Goal: Obtain resource: Download file/media

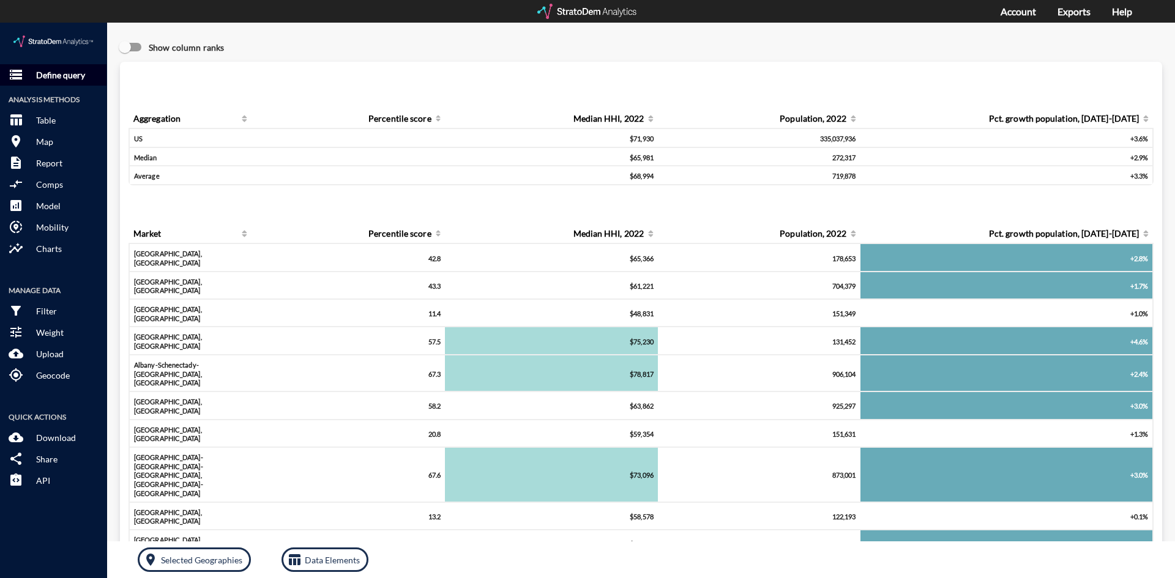
click p "Define query"
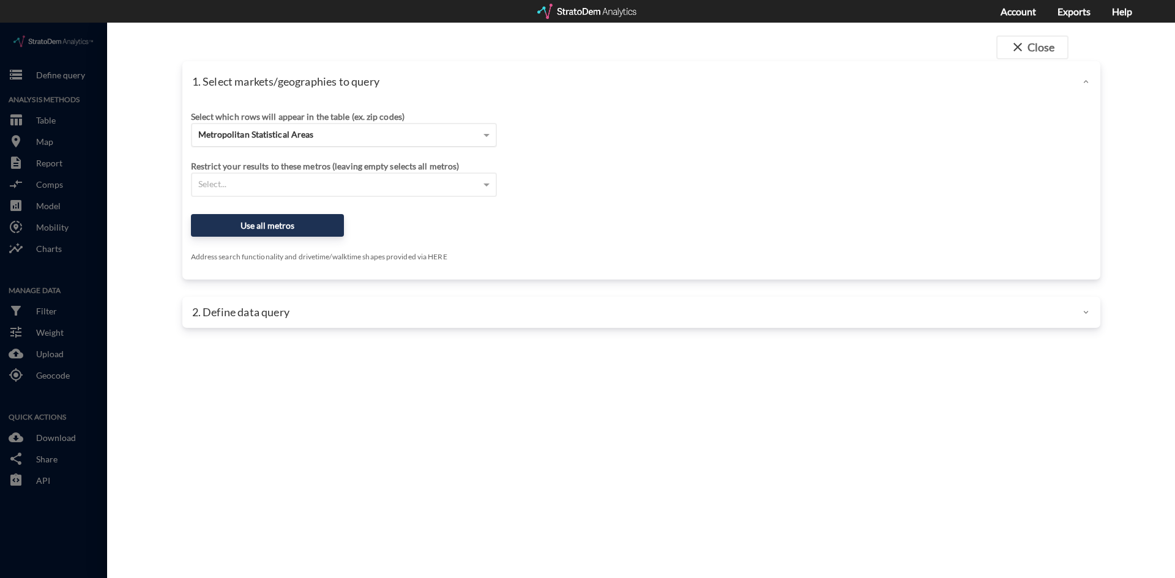
click div "Metropolitan Statistical Areas"
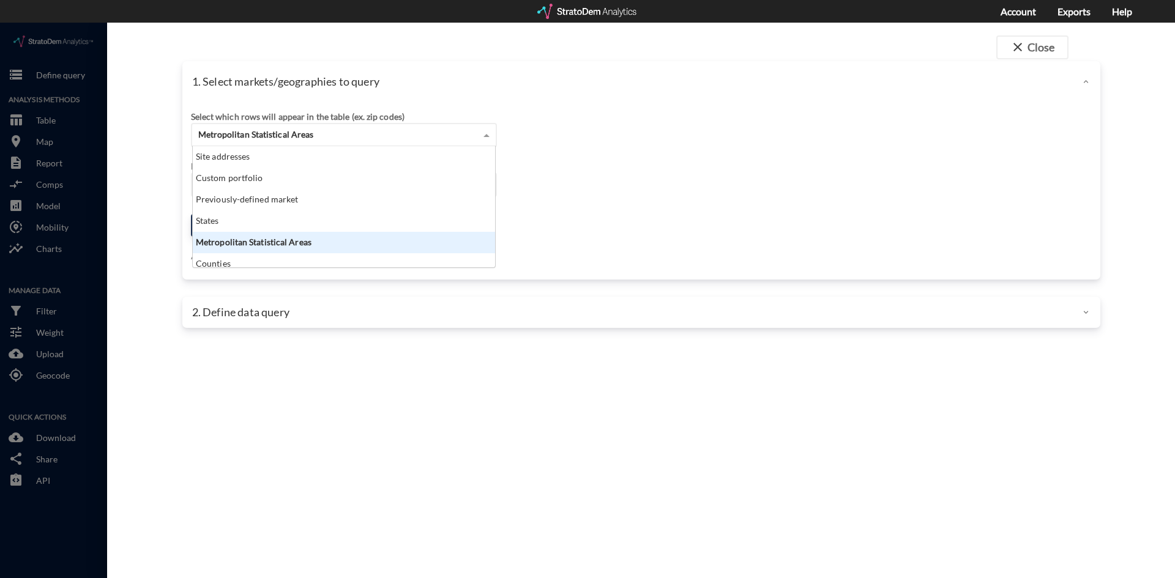
scroll to position [112, 295]
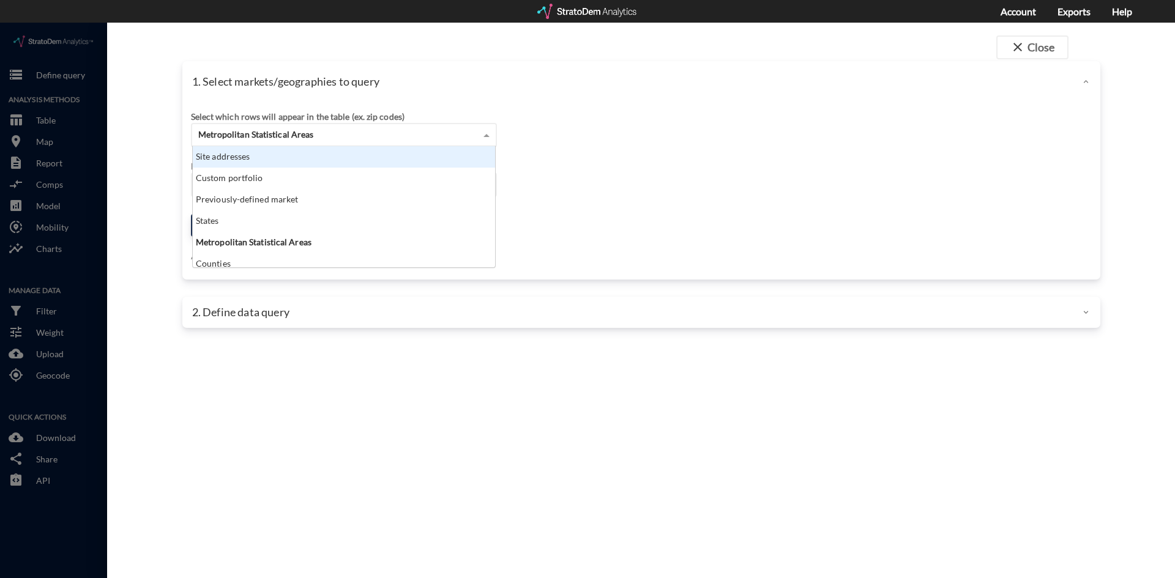
click div "Site addresses"
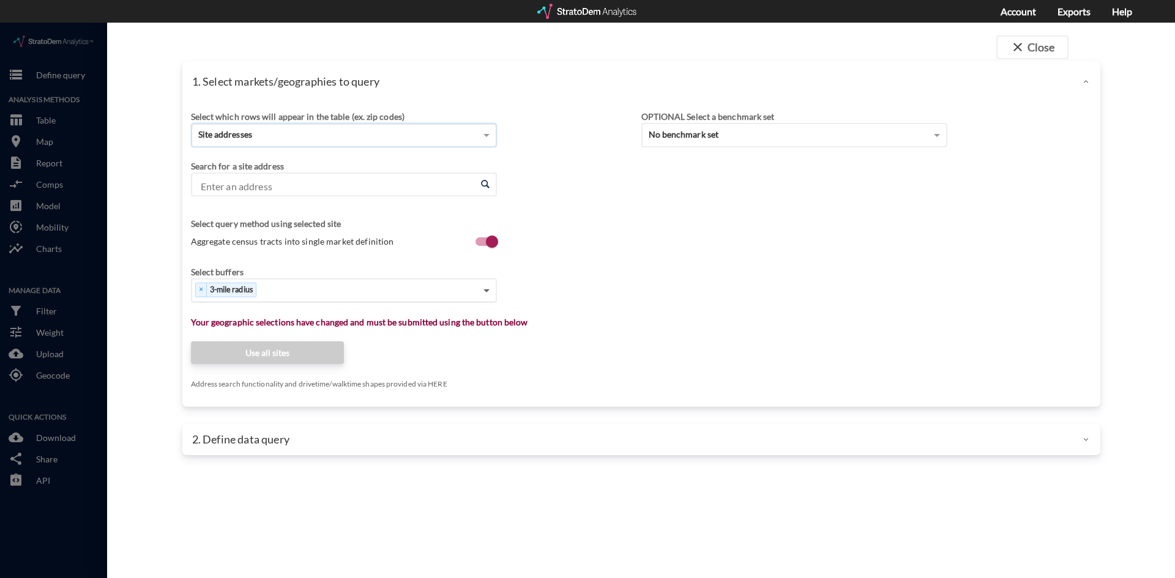
click span
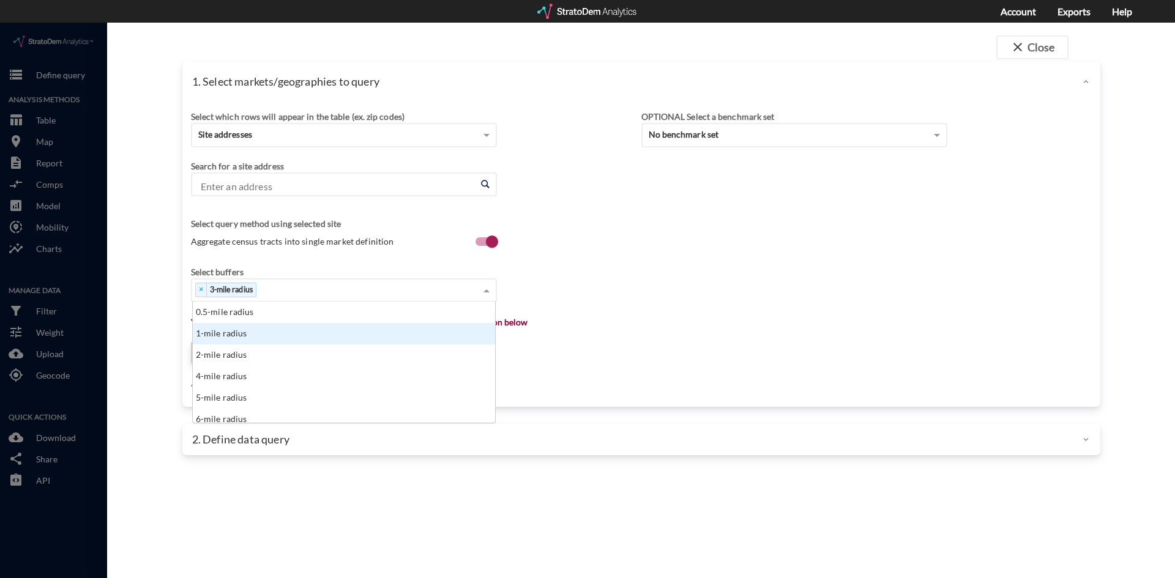
click div "1-mile radius"
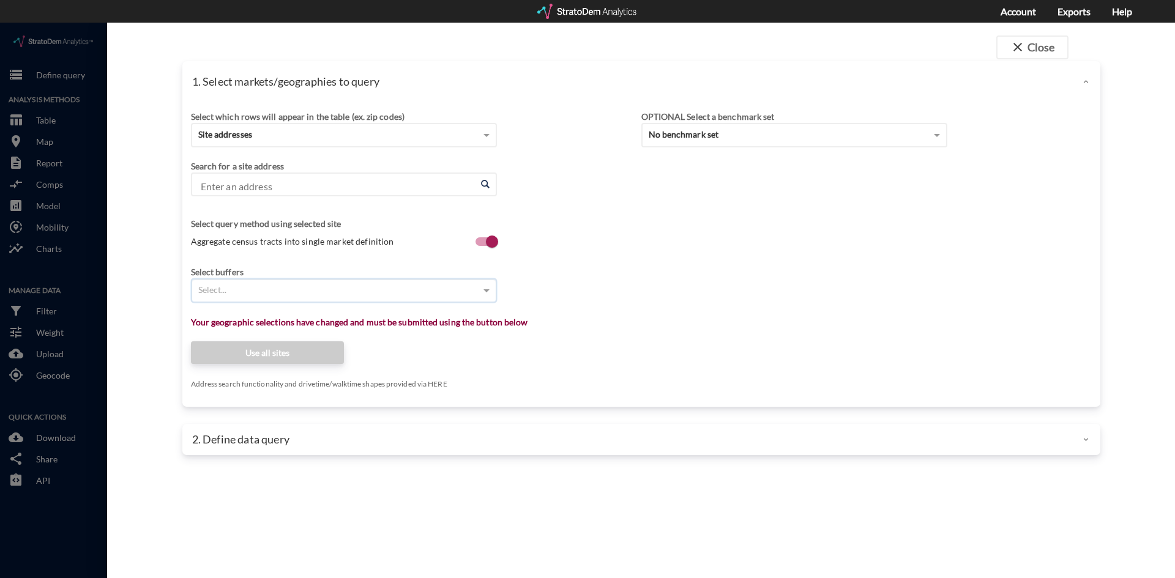
click div "Select..."
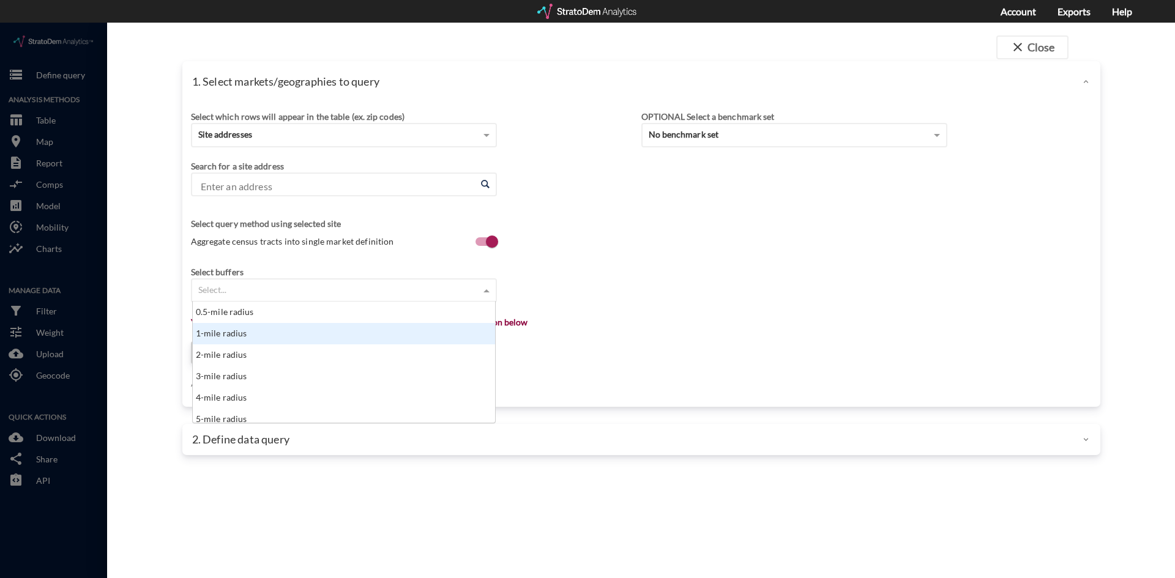
click div "1-mile radius"
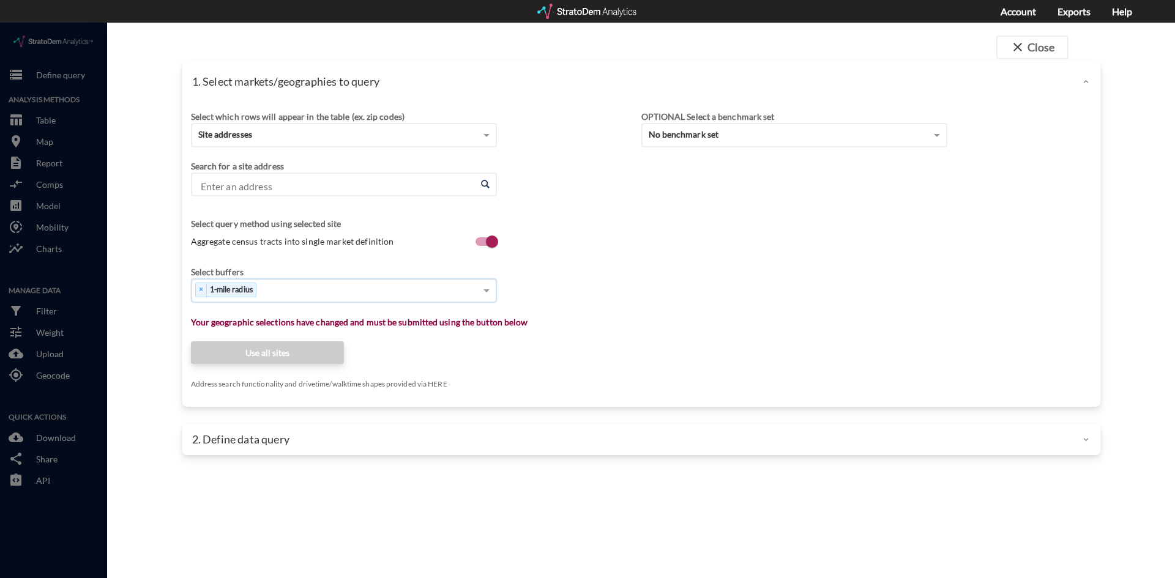
drag, startPoint x: 488, startPoint y: 267, endPoint x: 465, endPoint y: 278, distance: 25.7
click span
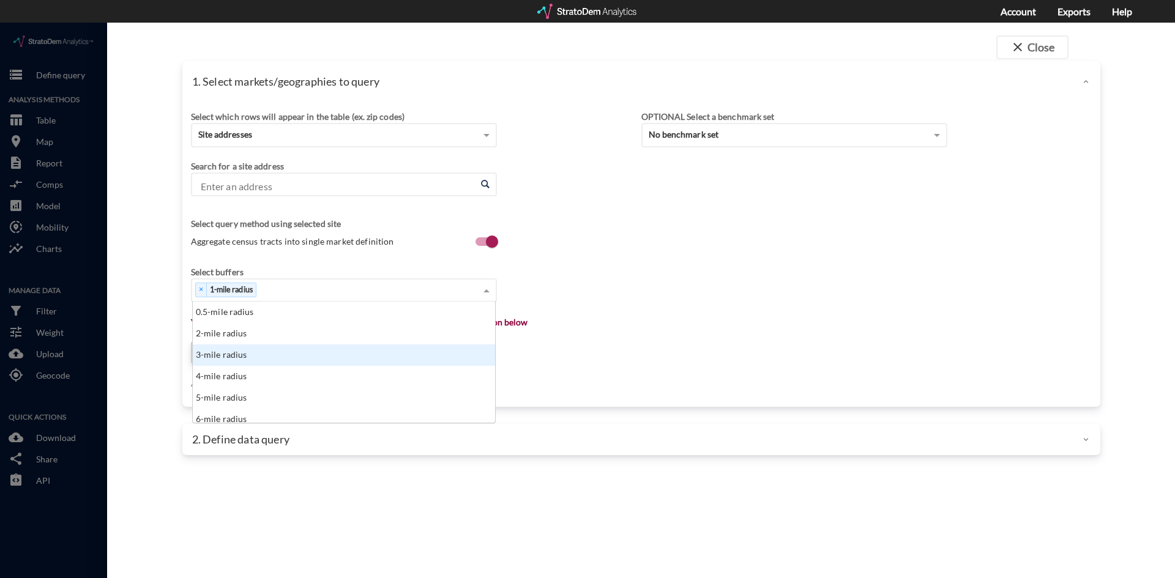
click div "3-mile radius"
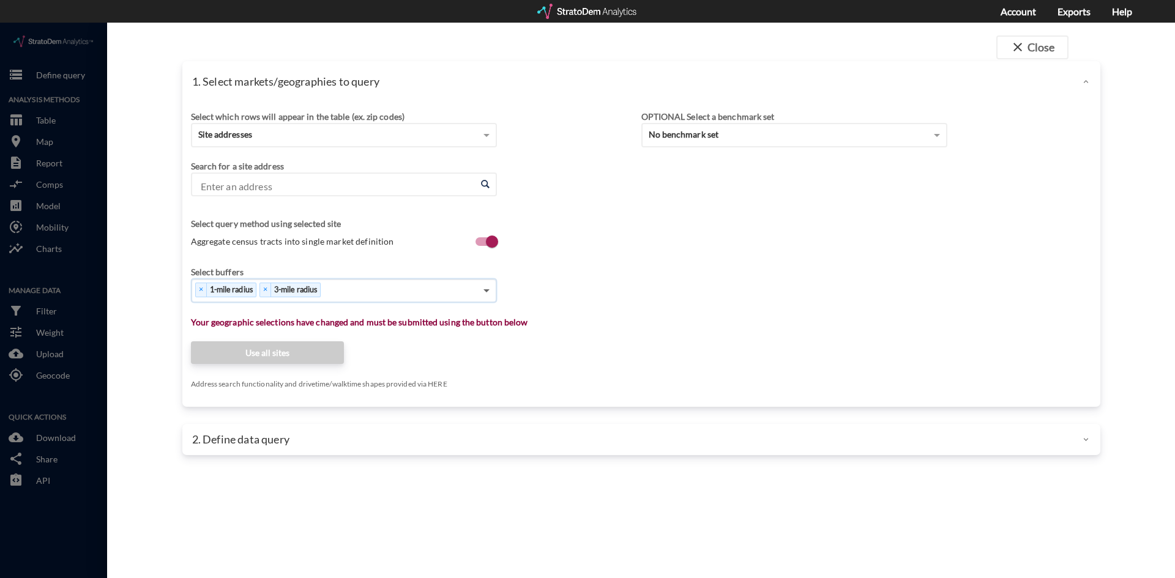
click span
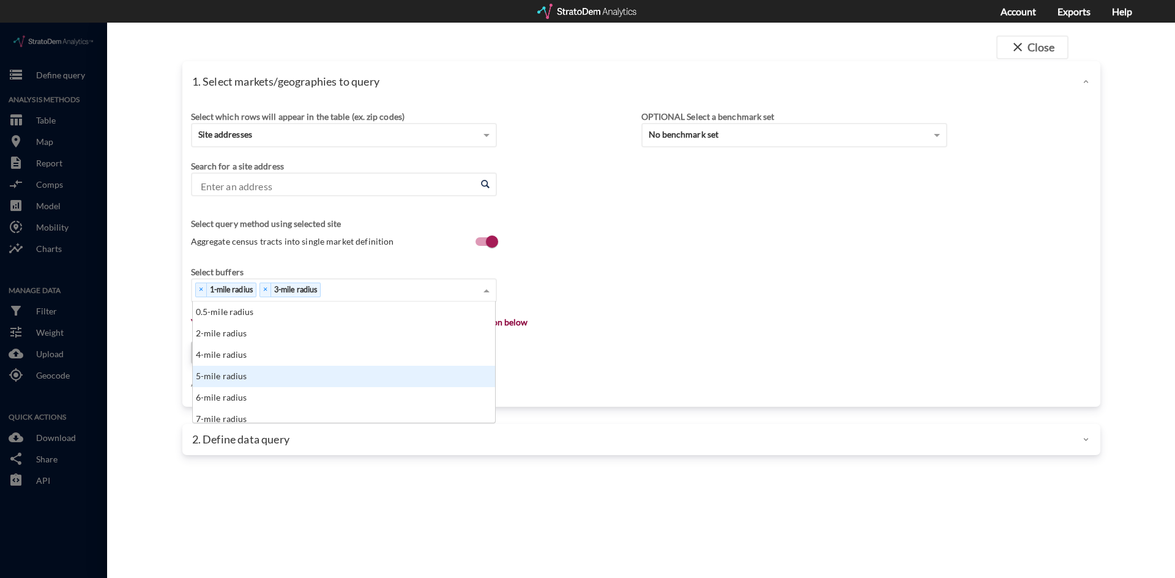
click div "5-mile radius"
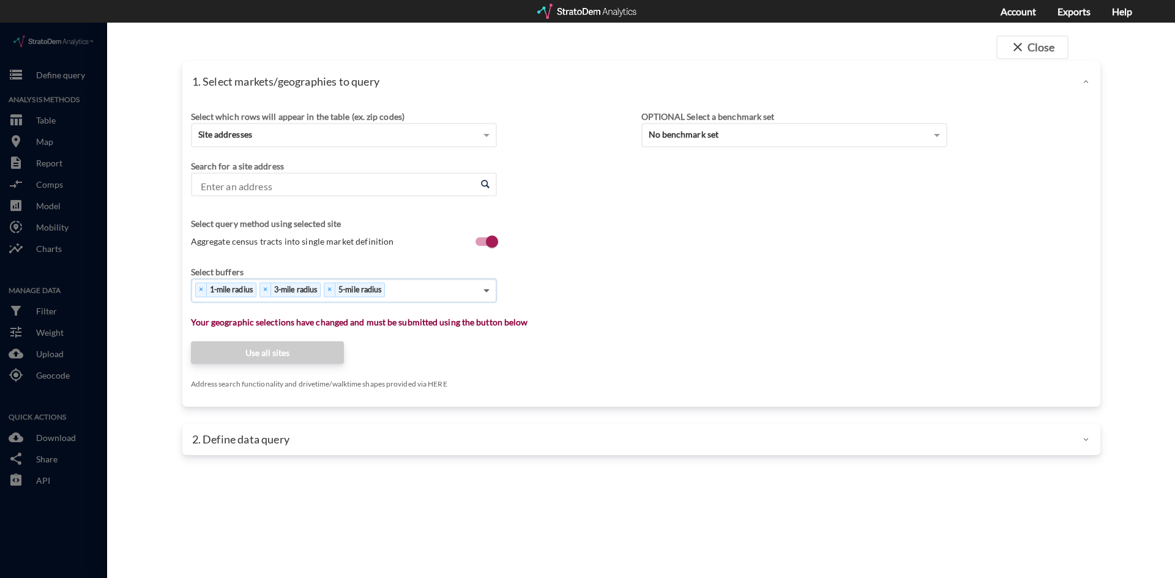
click span
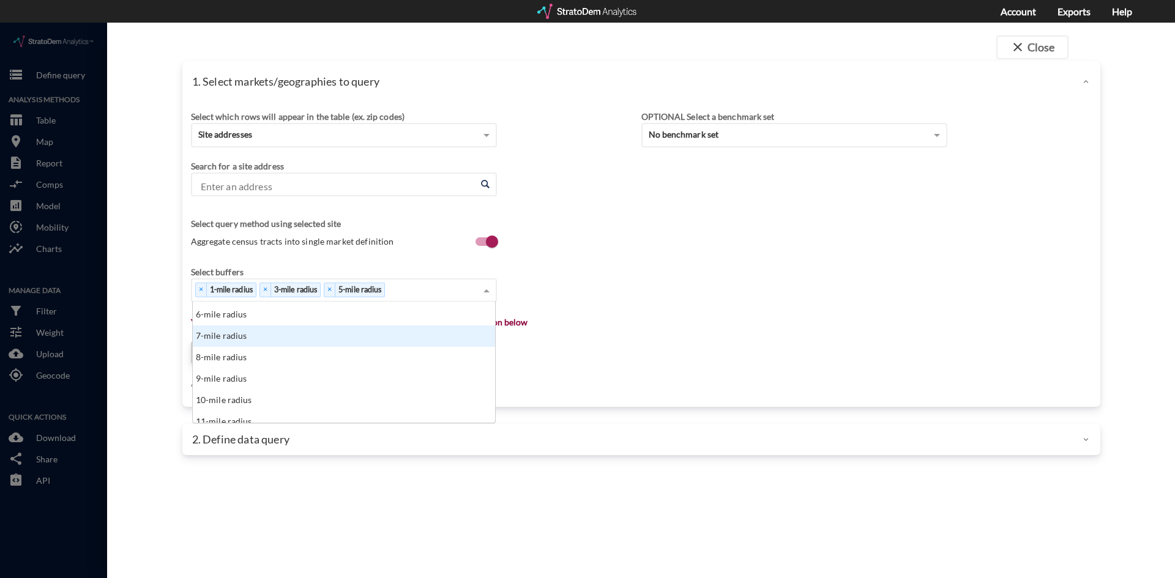
scroll to position [122, 0]
click div "10-mile radius"
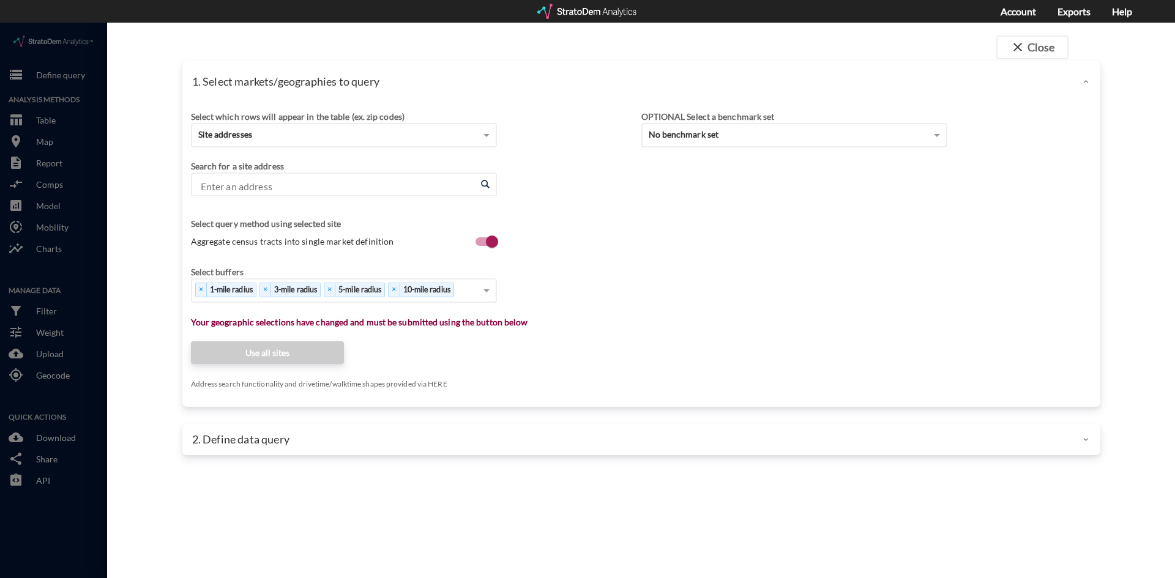
click div "Select which rows will appear in the table (ex. zip codes) Site addresses Selec…"
click input "Enter an address"
paste input "6930 Prosperity Church Rd, Huntersville, NC 28078"
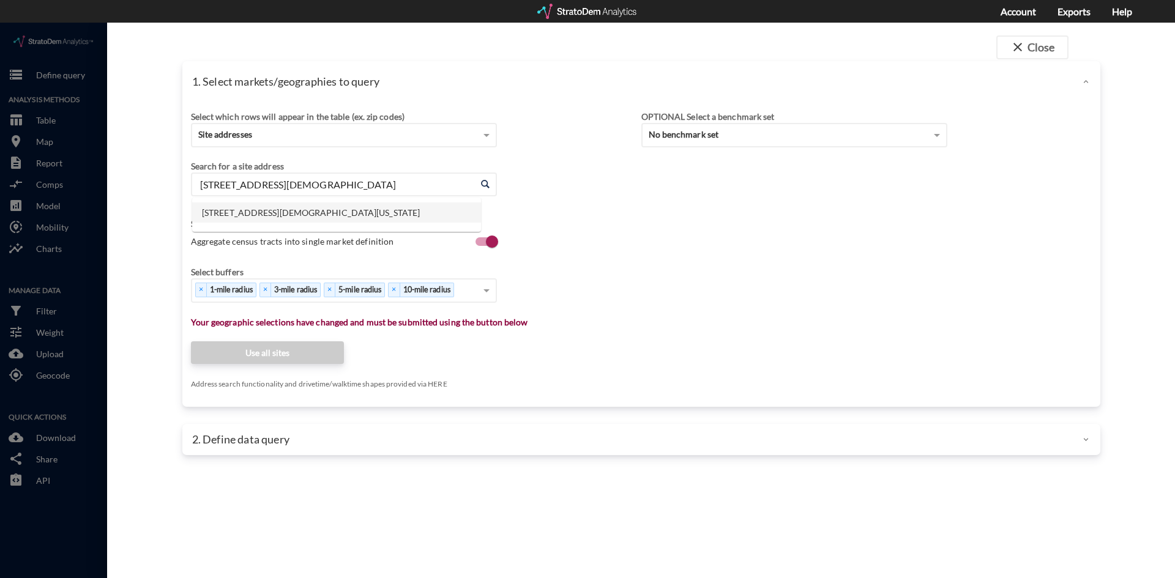
click li "6930 Prosperity Church Rd, Huntersville, North Carolina"
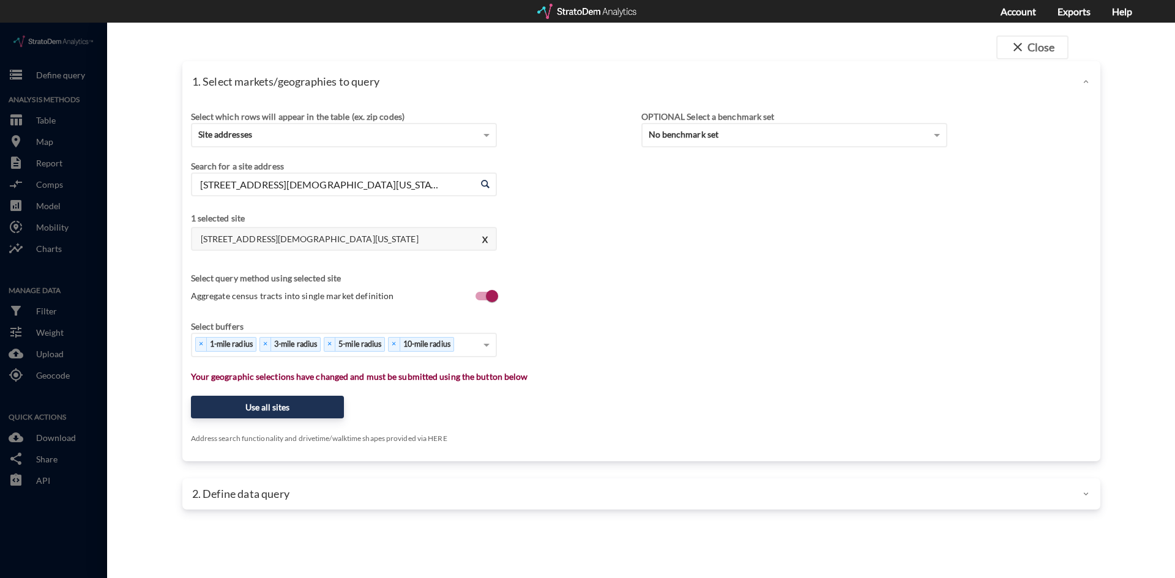
type input "6930 Prosperity Church Rd, Huntersville, North Carolina"
click div "2. Define data query"
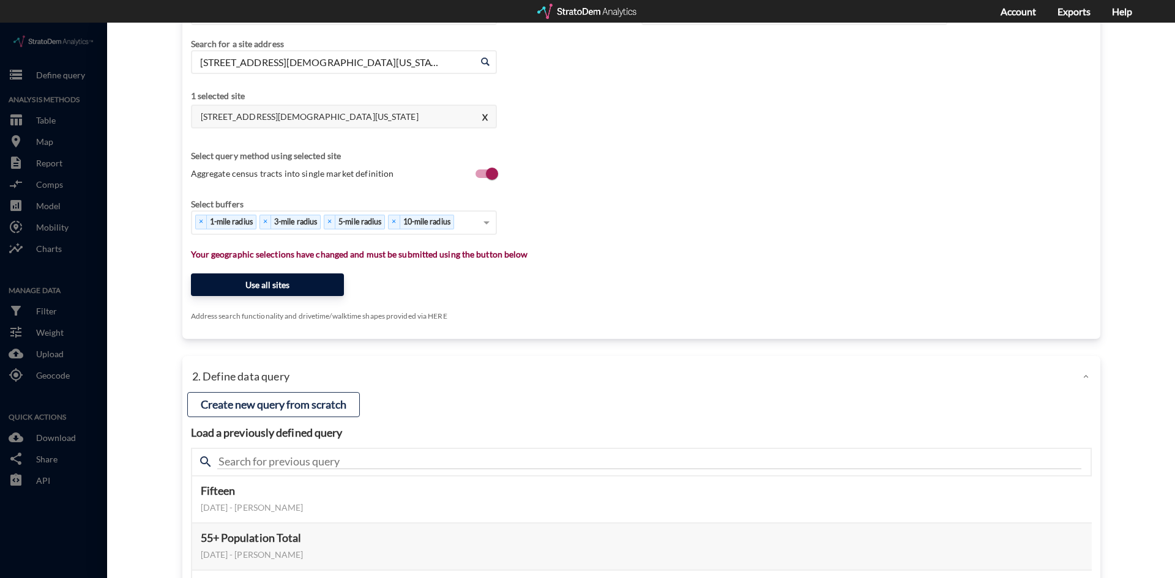
click button "Use all sites"
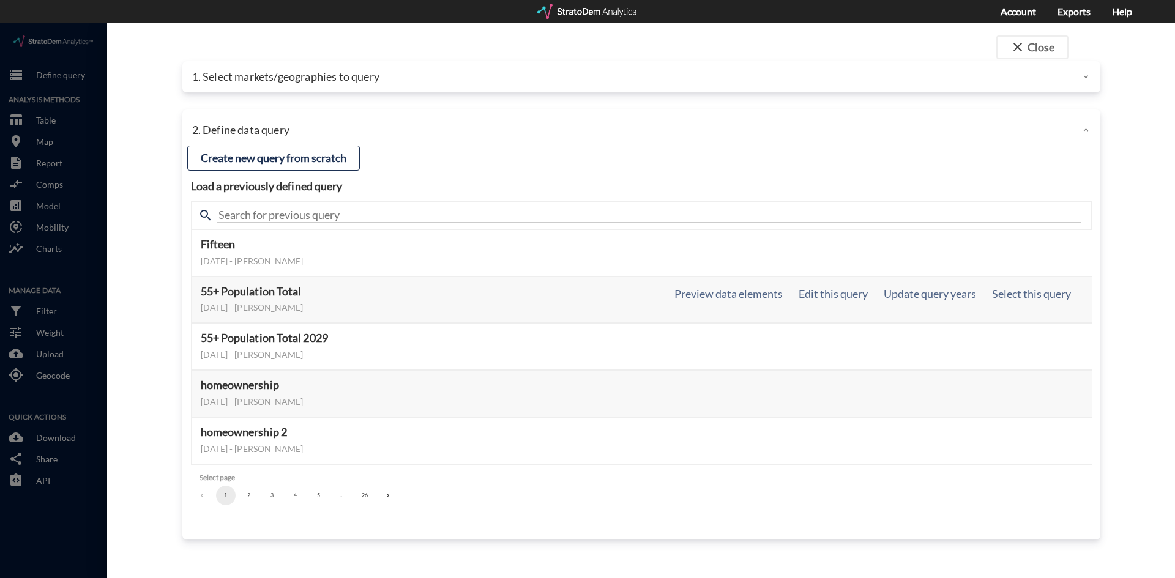
scroll to position [0, 0]
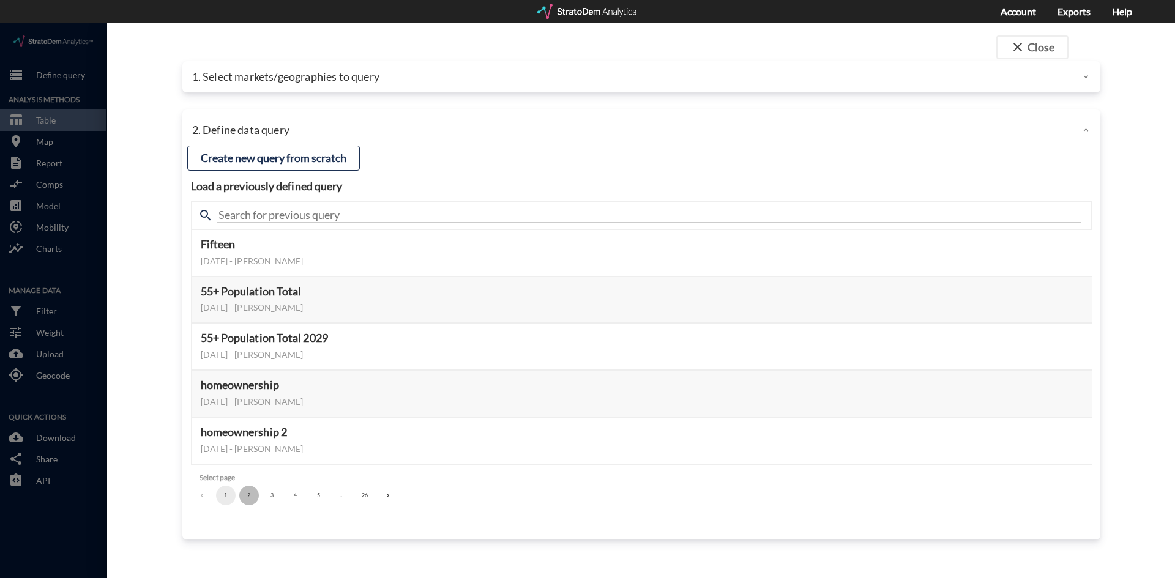
click button "2"
click button "3"
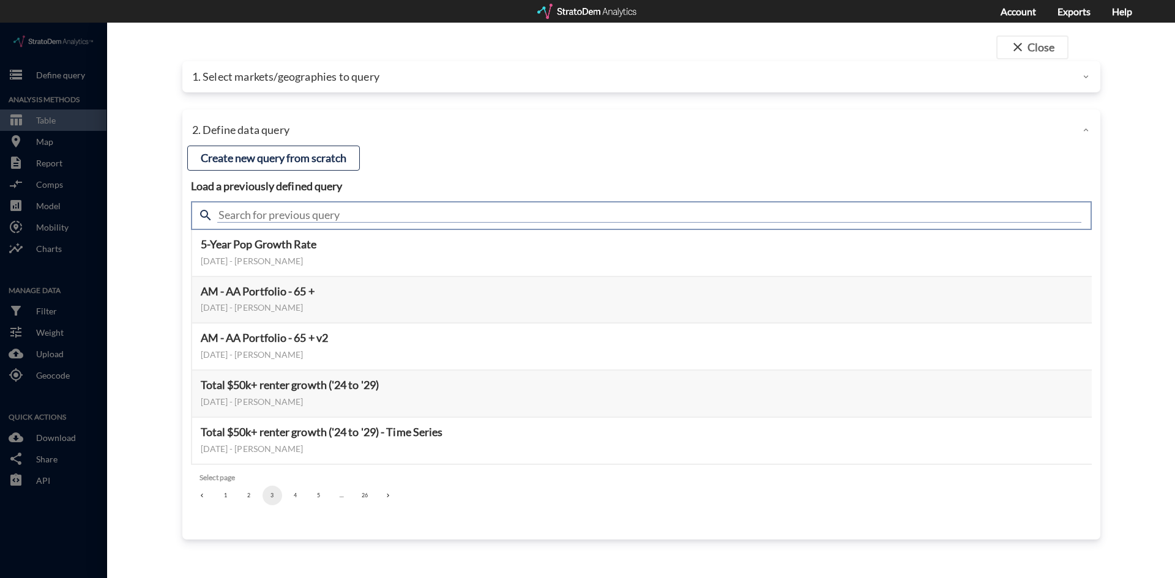
click input "text"
type input "meta"
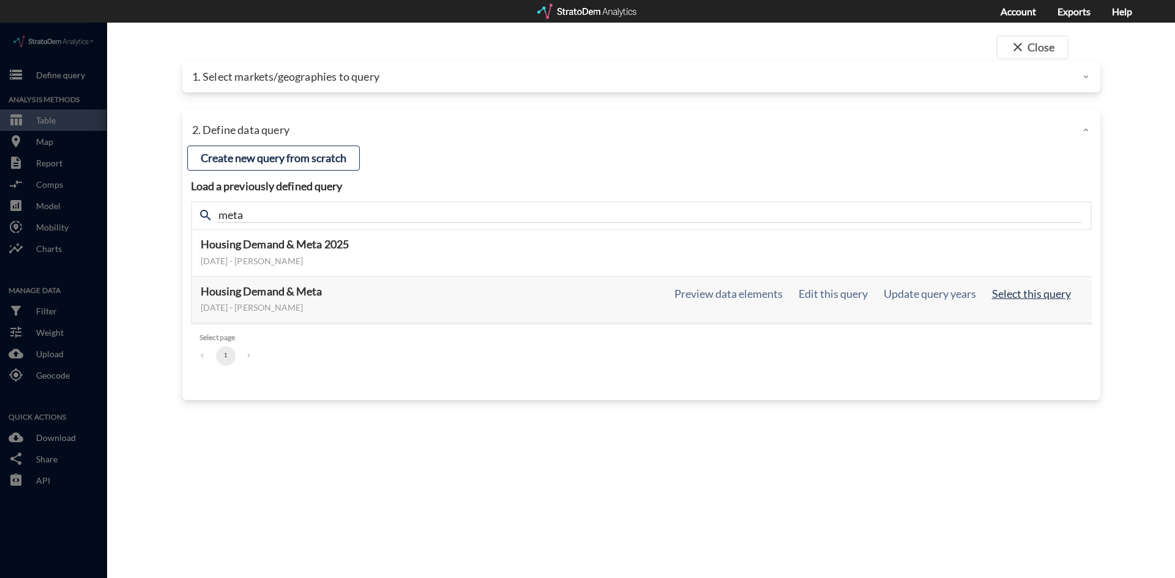
click button "Select this query"
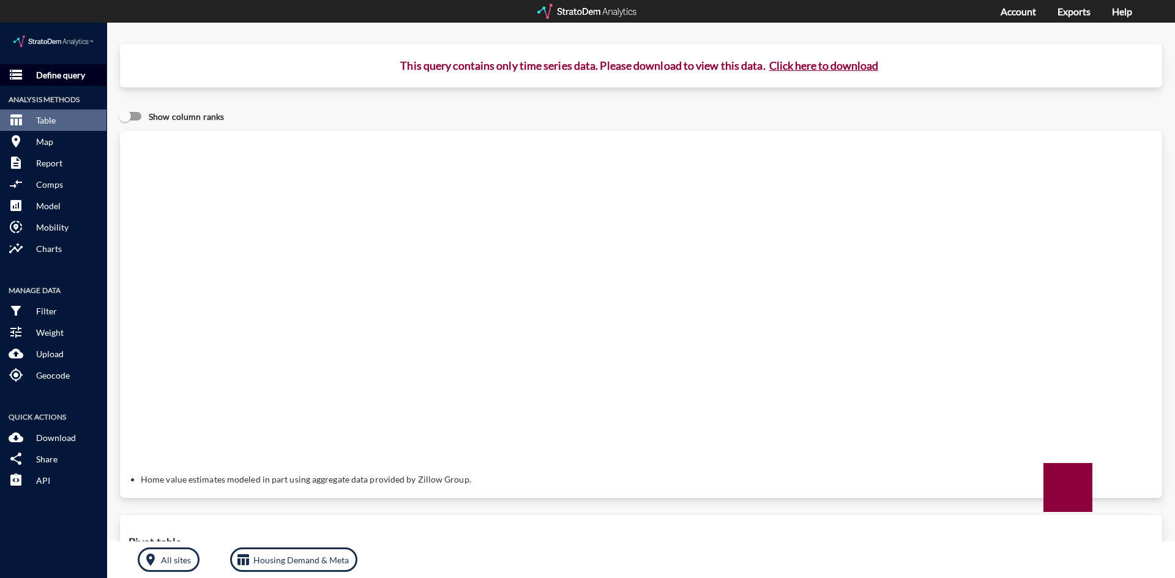
click p "Define query"
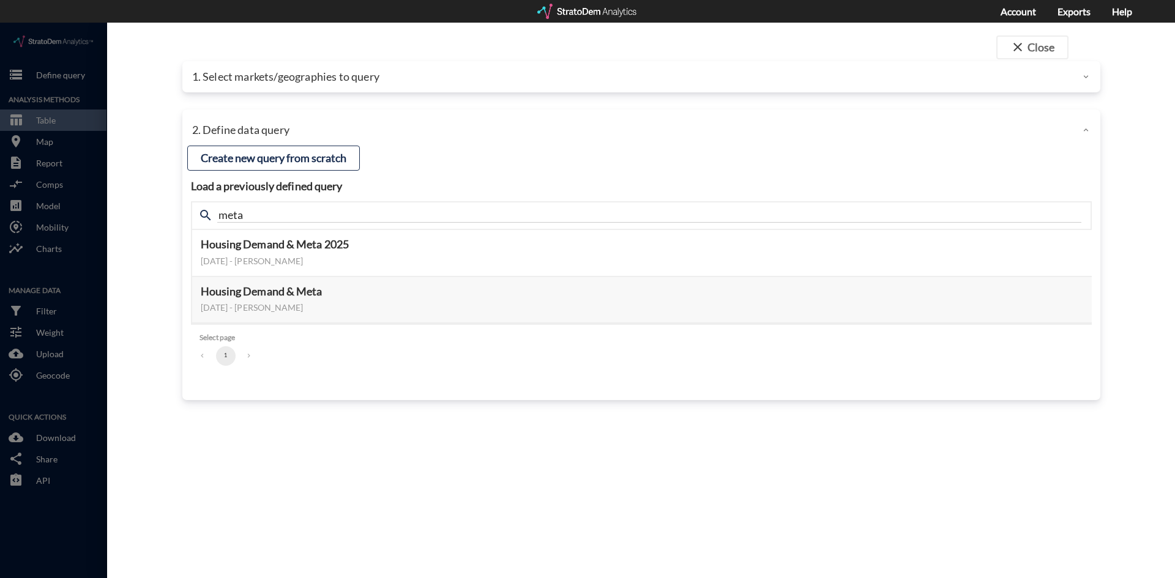
click p "1. Select markets/geographies to query"
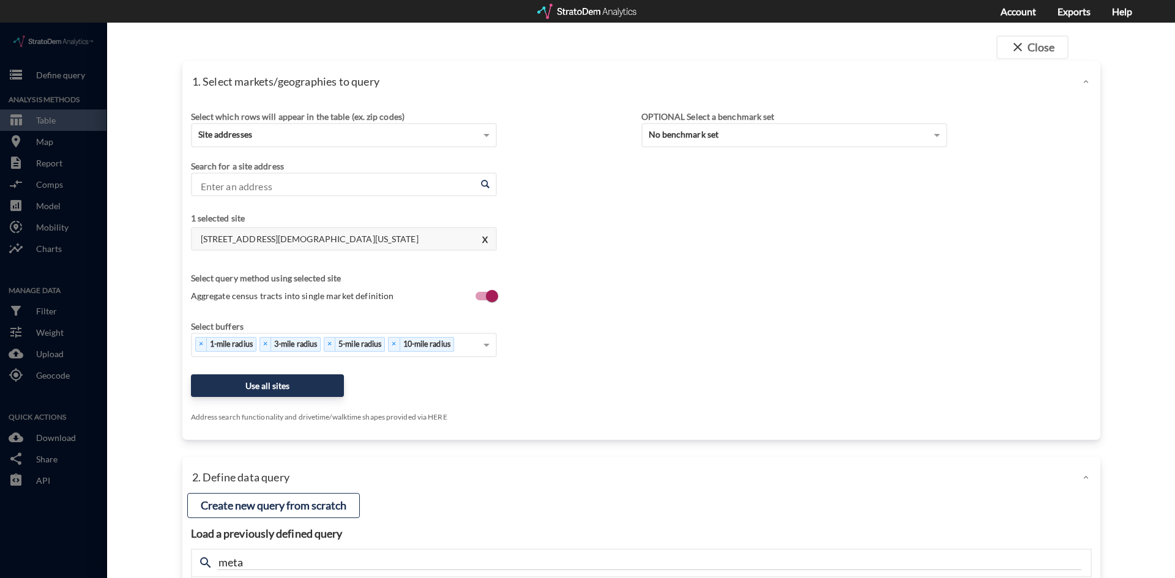
click p "1. Select markets/geographies to query"
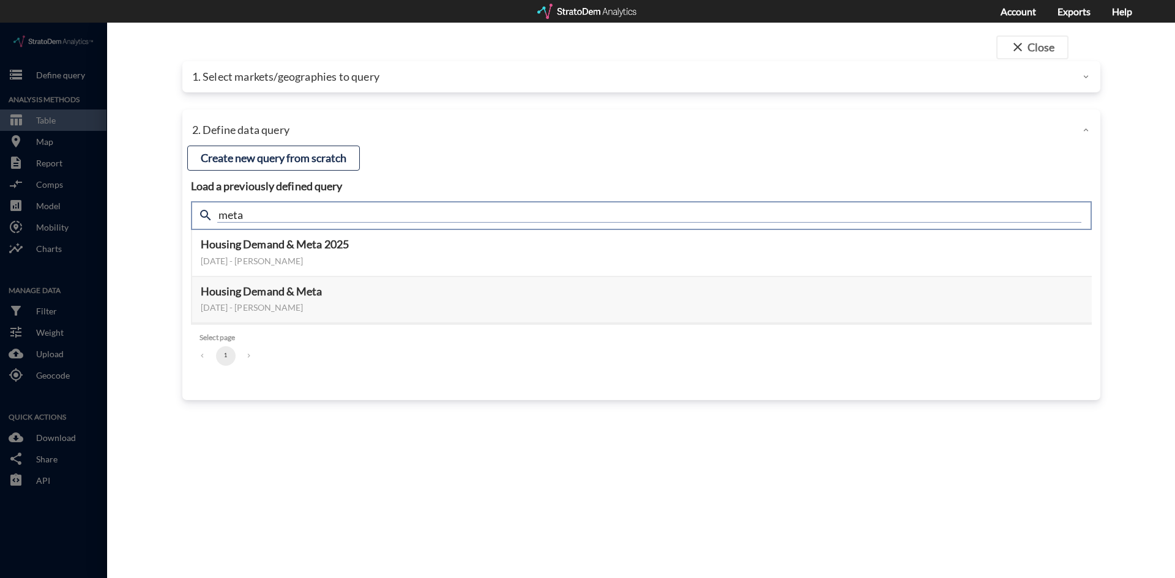
click input "meta"
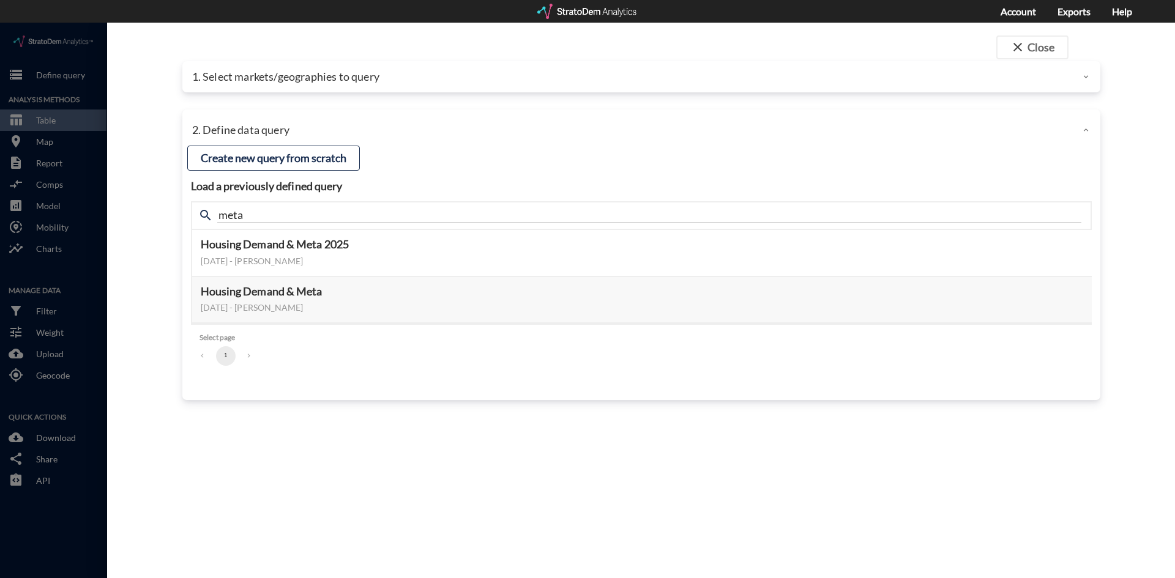
click div "close Close 1. Select markets/geographies to query Select which rows will appea…"
click div
click button "close Close"
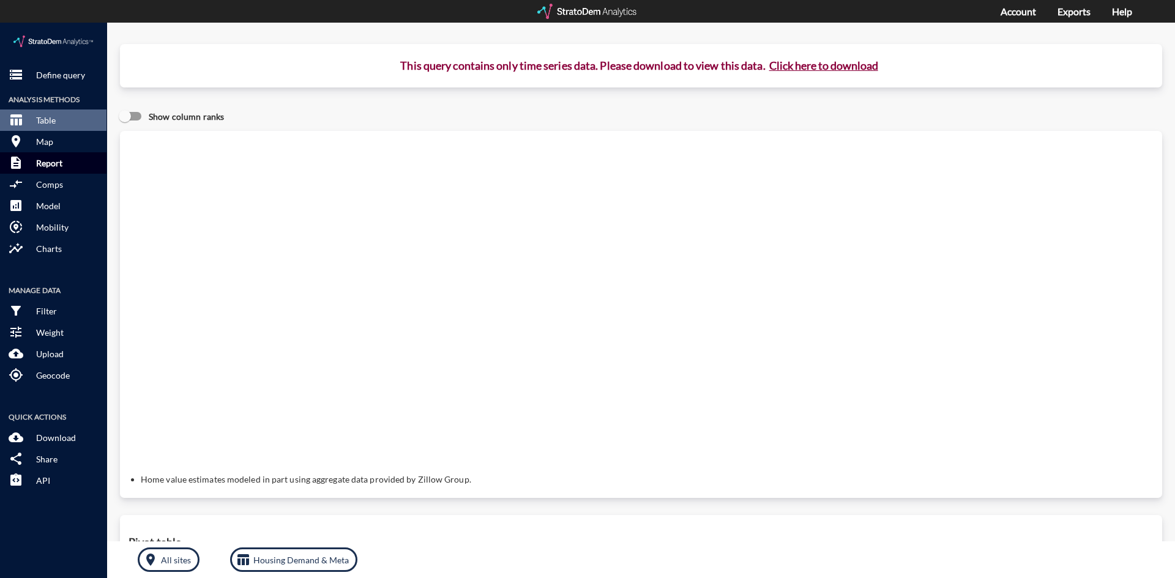
click p "Report"
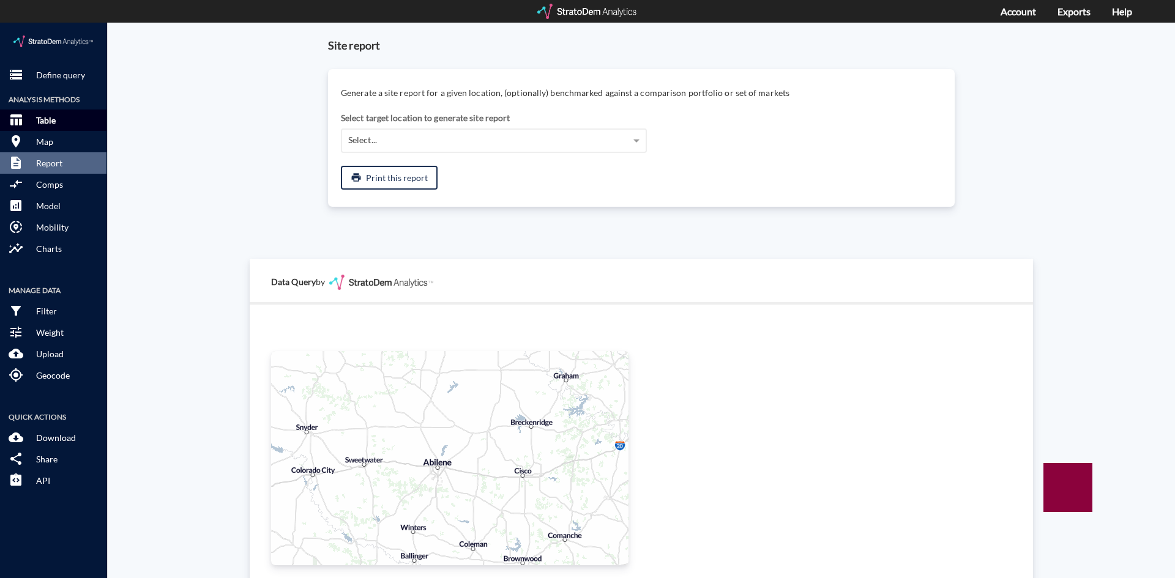
click p "Table"
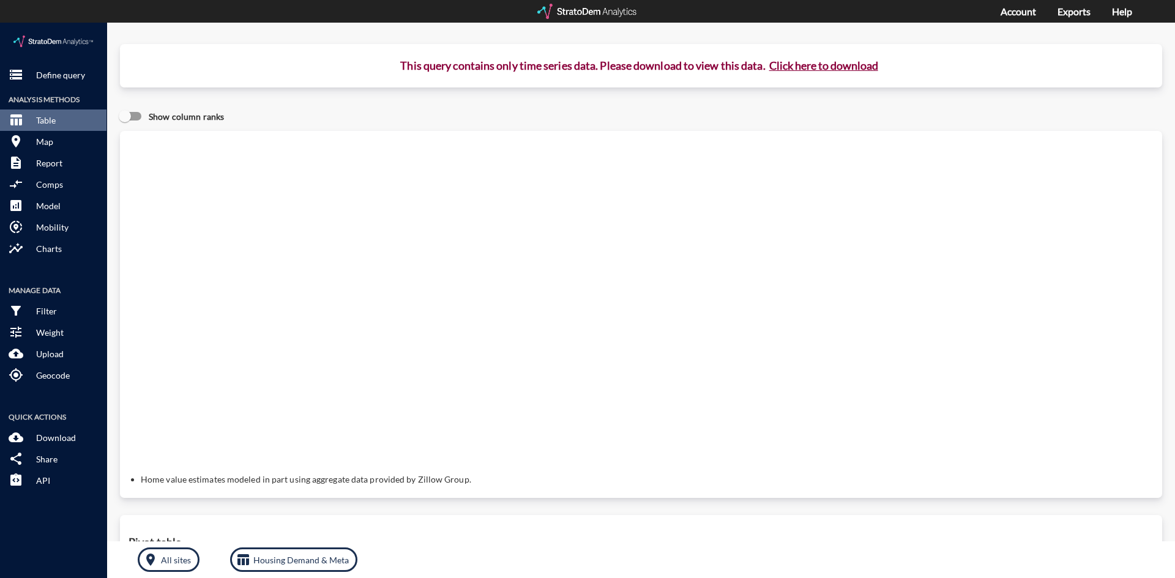
click button "Click here to download"
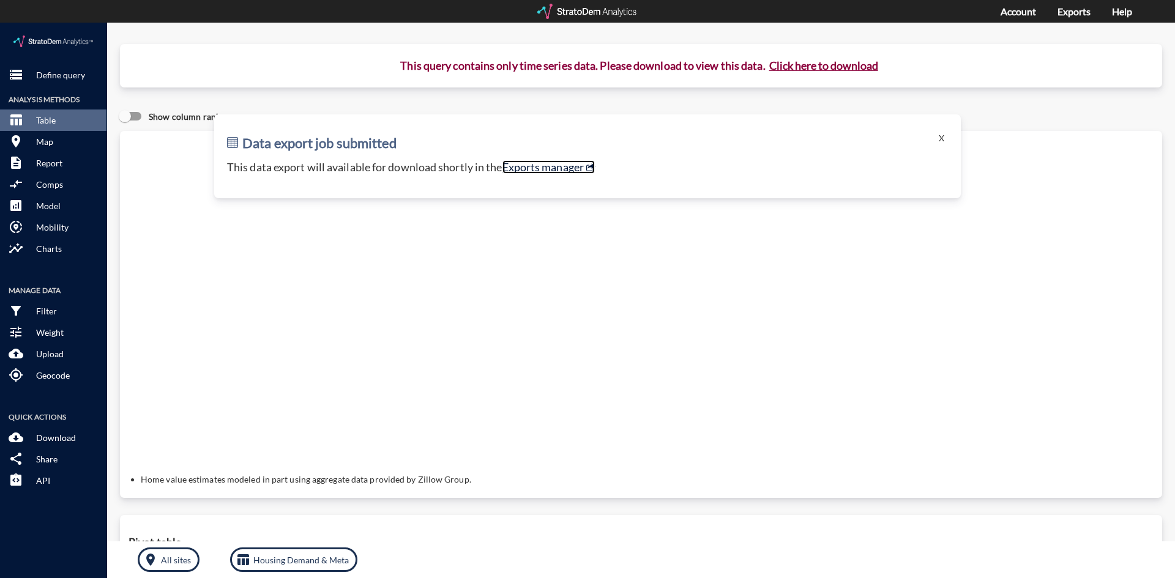
click link "Exports manager"
click p "Define query"
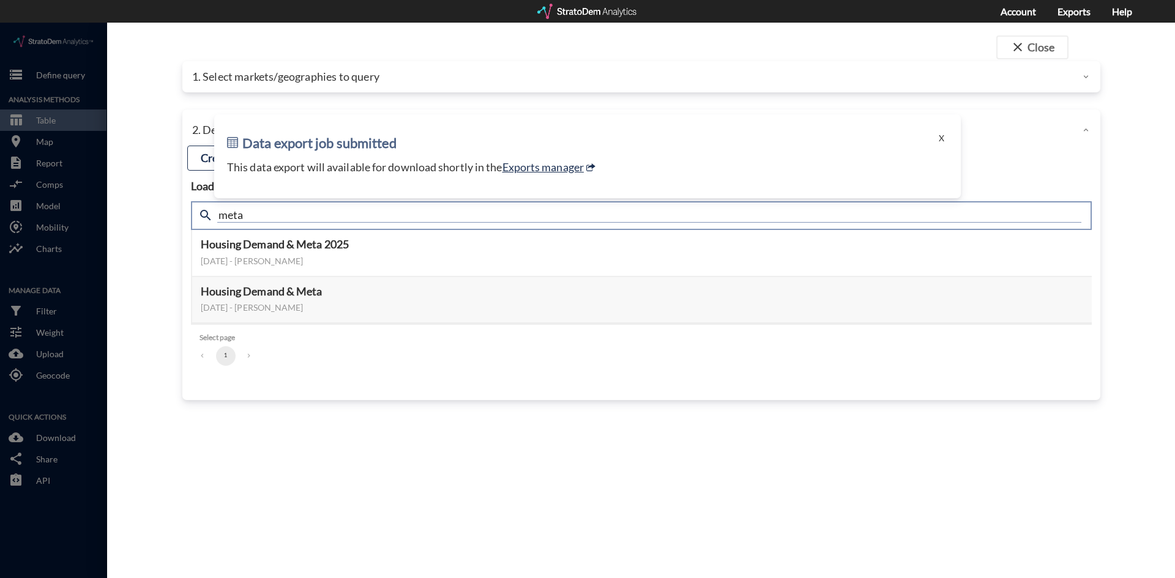
click input "meta"
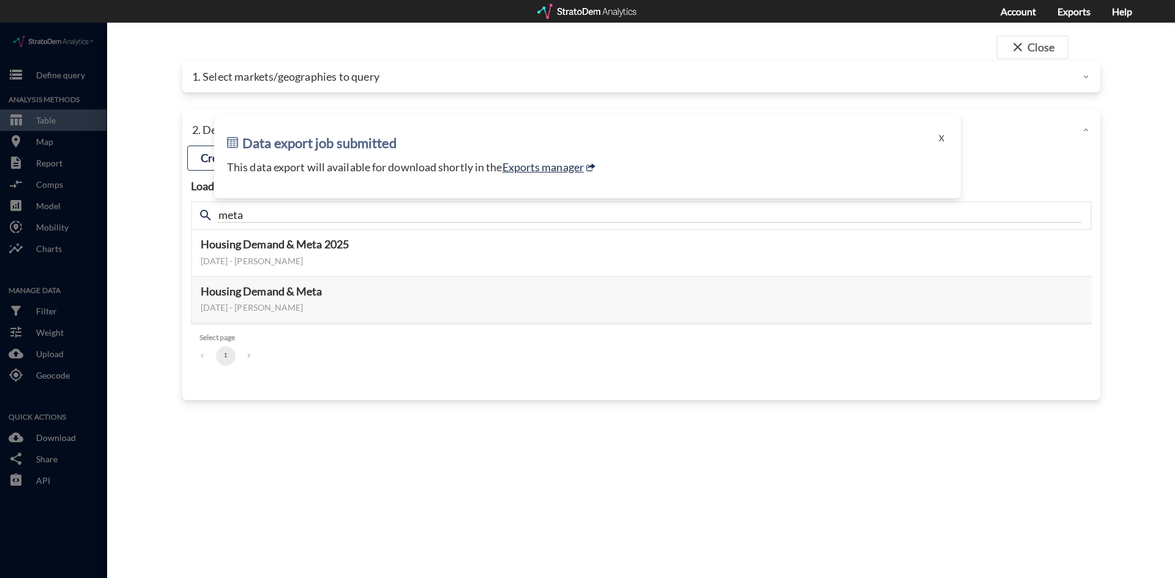
click div "search meta"
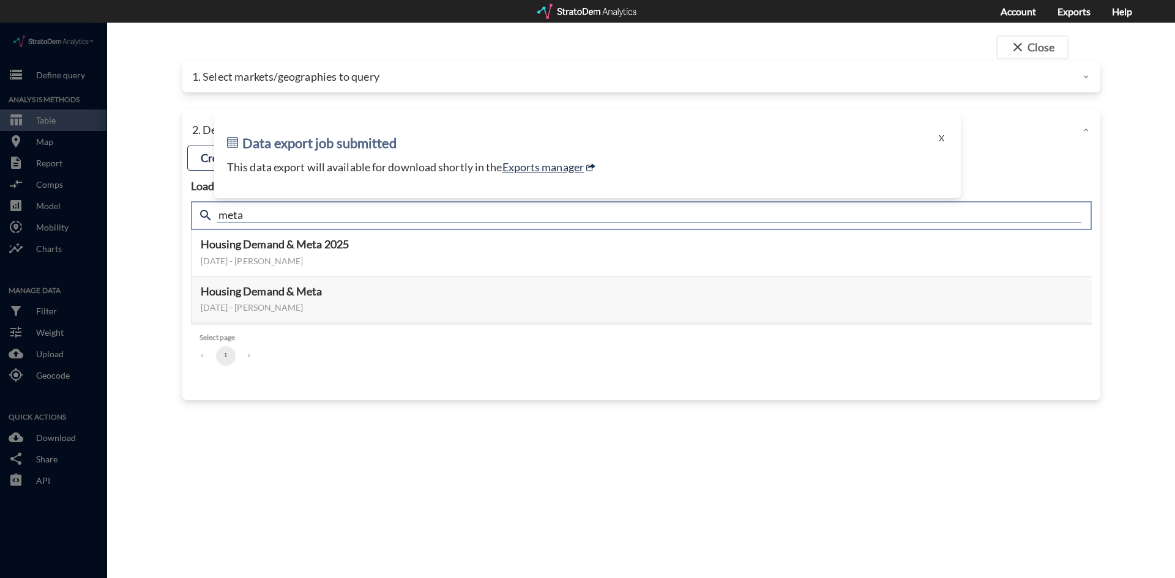
click input "meta"
type input "active adult"
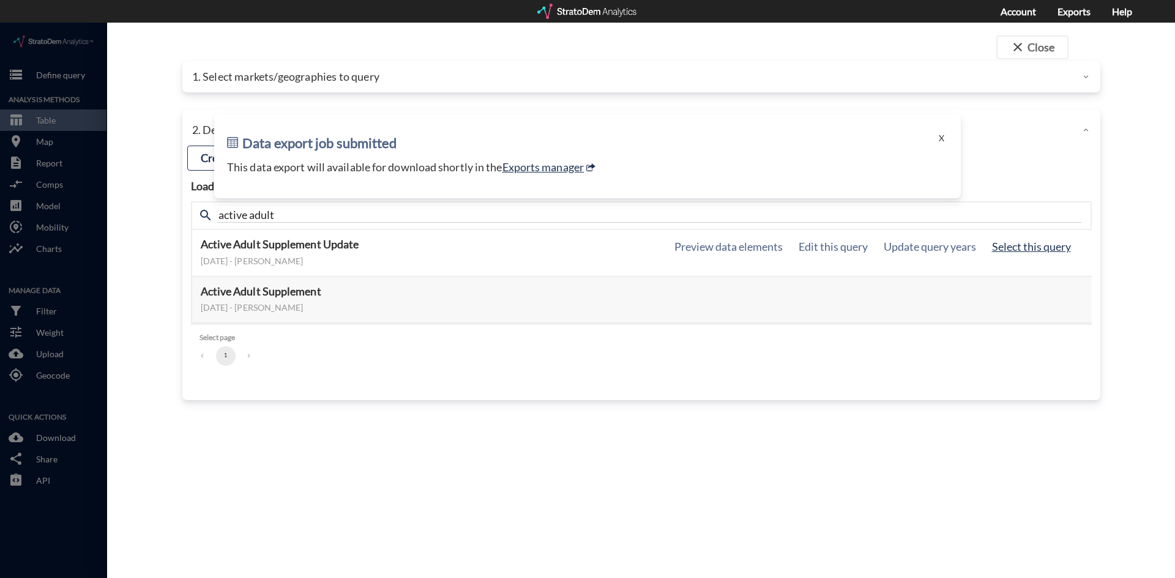
click button "Select this query"
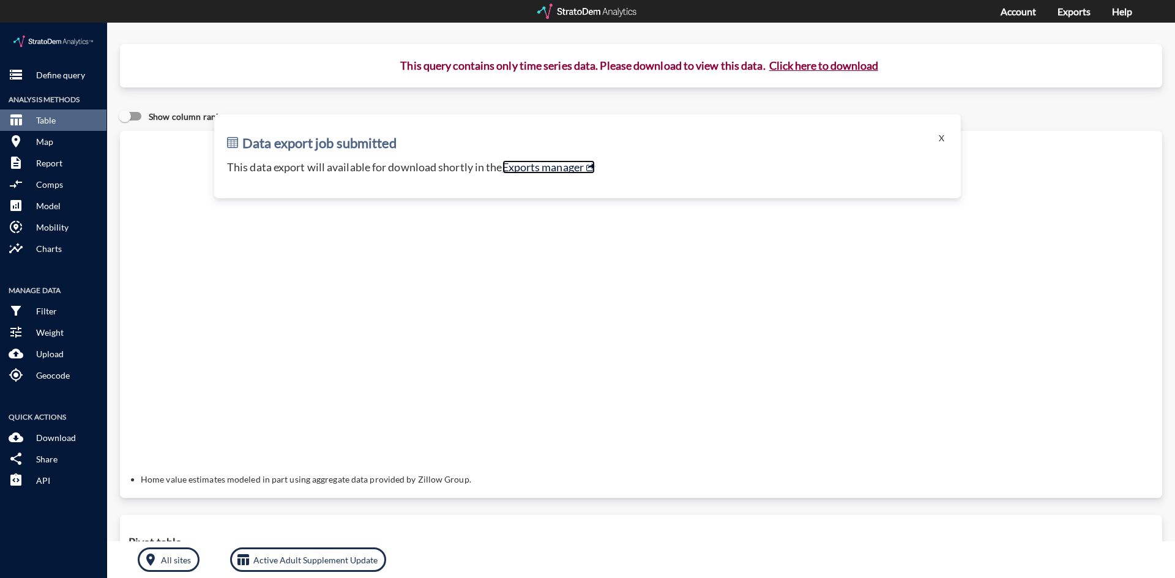
click link "Exports manager"
click button "Click here to download"
click link "Exports manager"
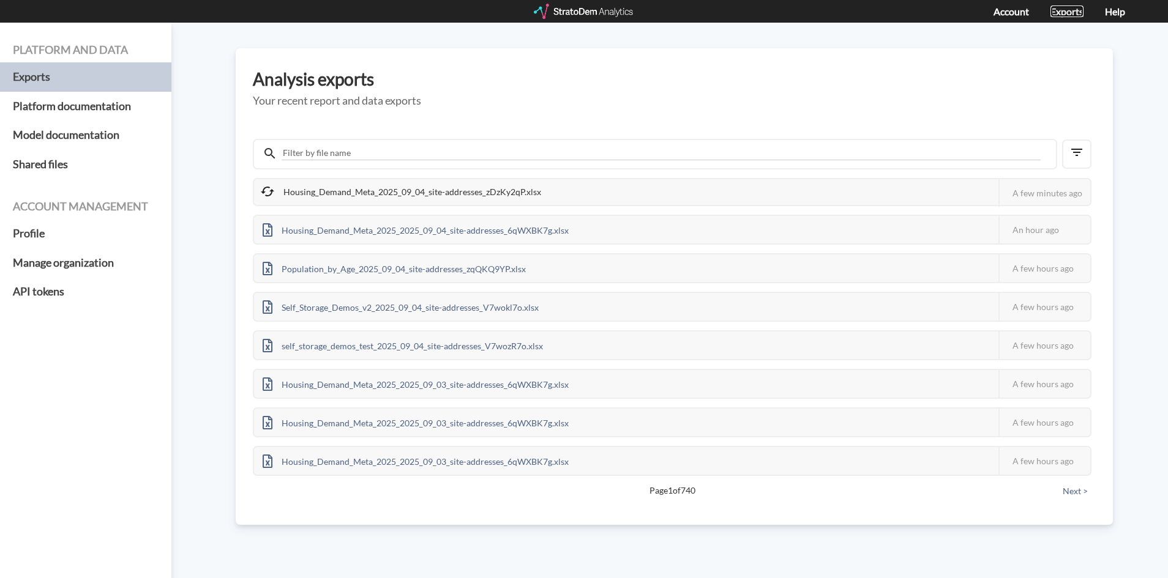
click at [1059, 12] on link "Exports" at bounding box center [1066, 12] width 33 height 12
